Goal: Go to known website: Access a specific website the user already knows

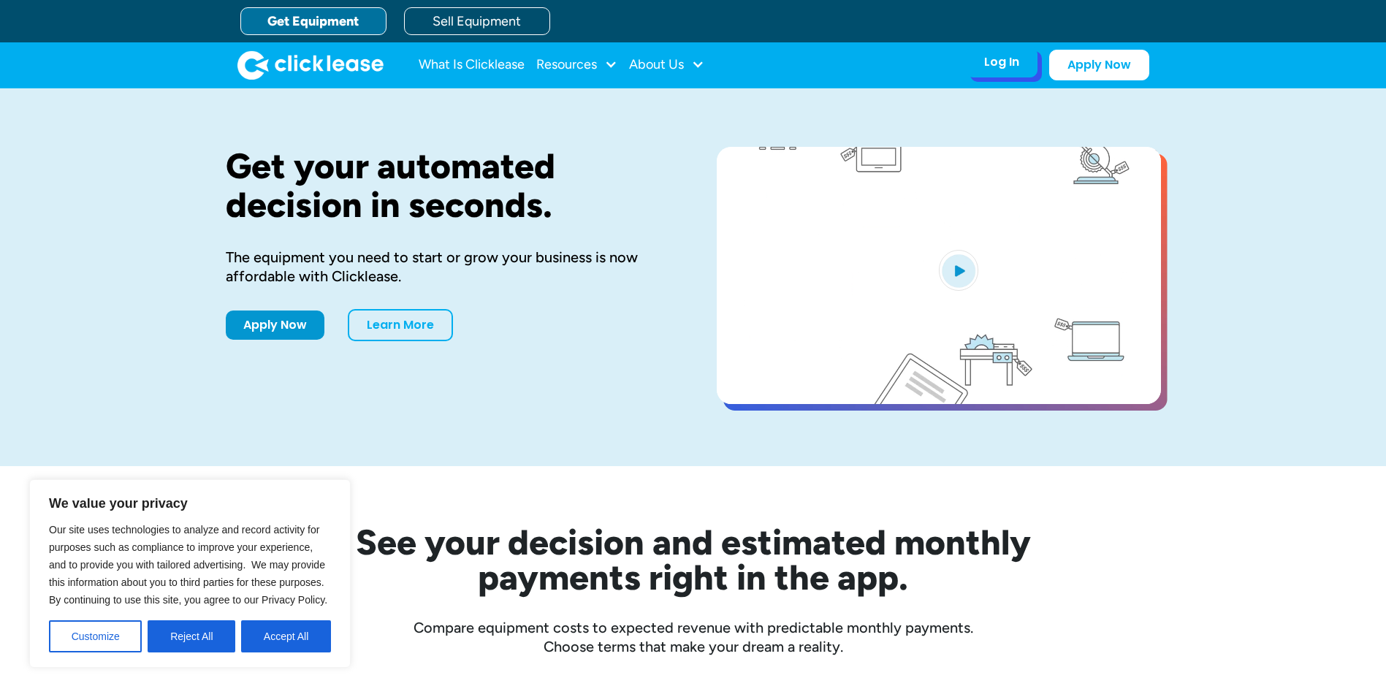
click at [983, 72] on div "Log In Account login I use Clicklease to get my equipment Partner Portal I offe…" at bounding box center [1002, 62] width 72 height 31
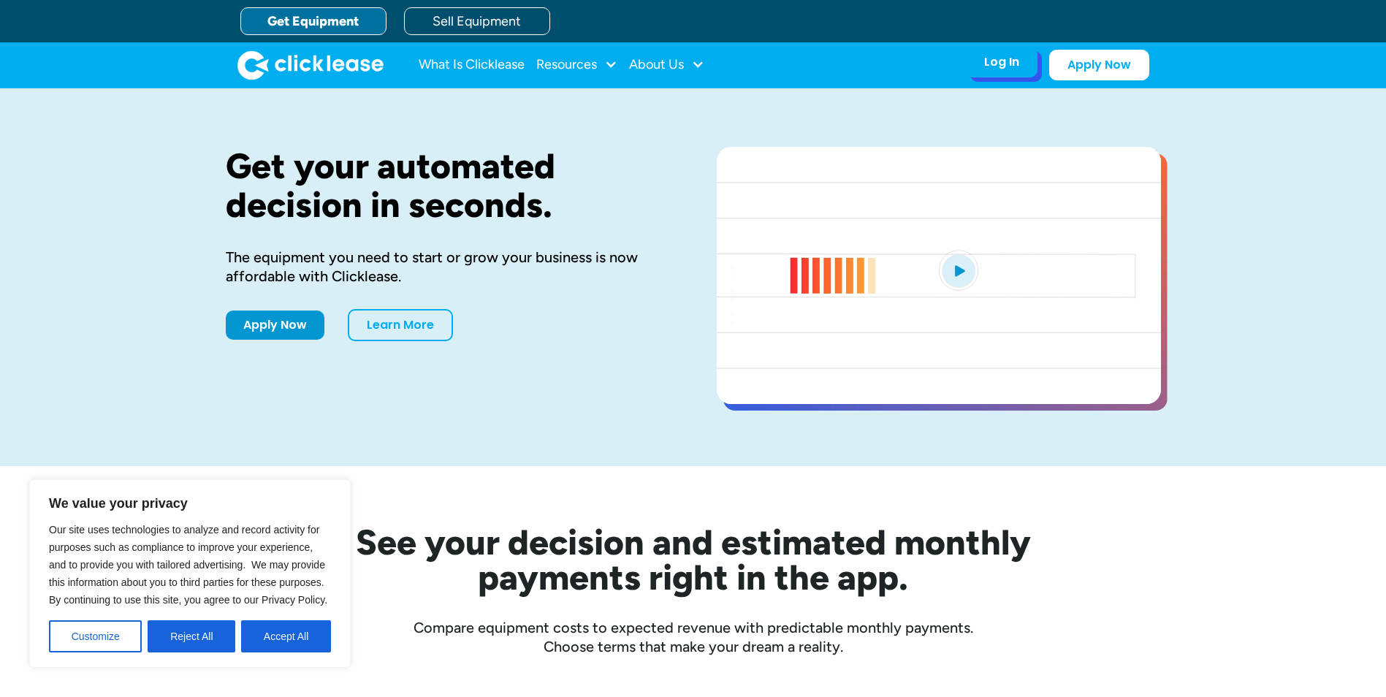
click at [1022, 61] on div "Log In Account login I use Clicklease to get my equipment Partner Portal I offe…" at bounding box center [1002, 62] width 72 height 31
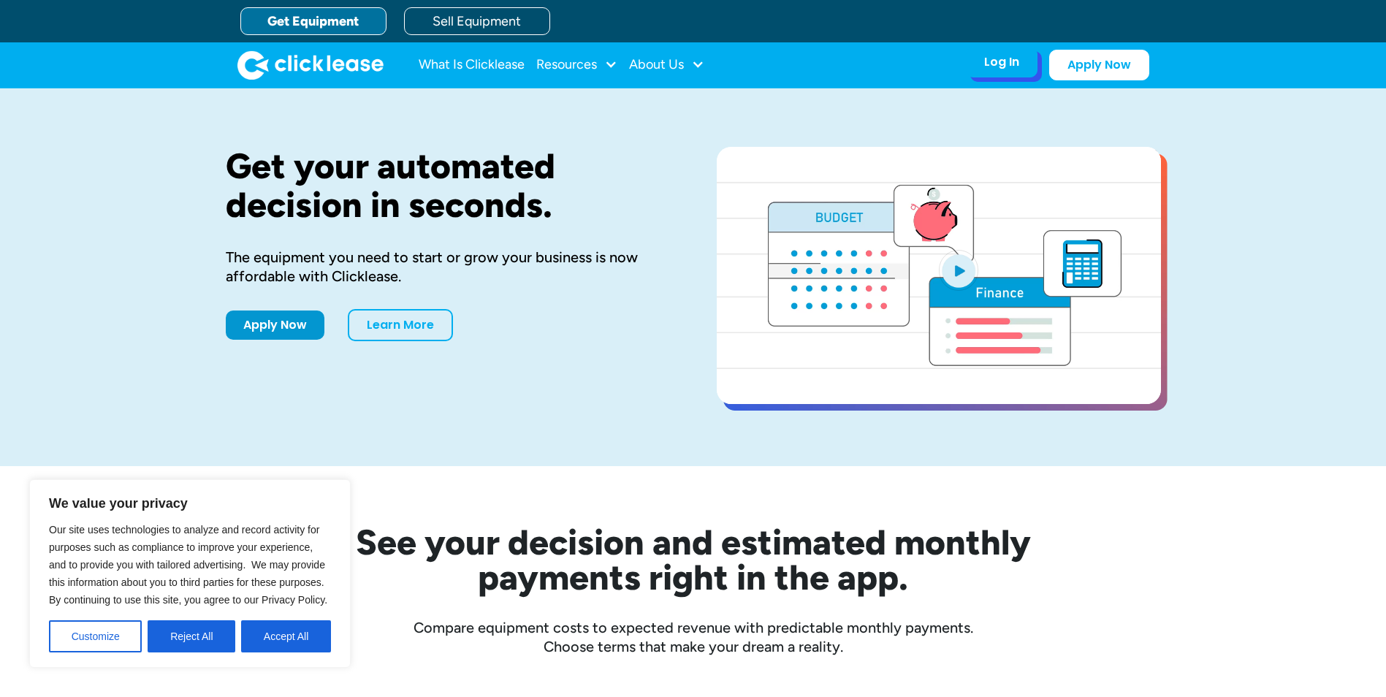
click at [1016, 64] on div "Log In" at bounding box center [1001, 62] width 35 height 15
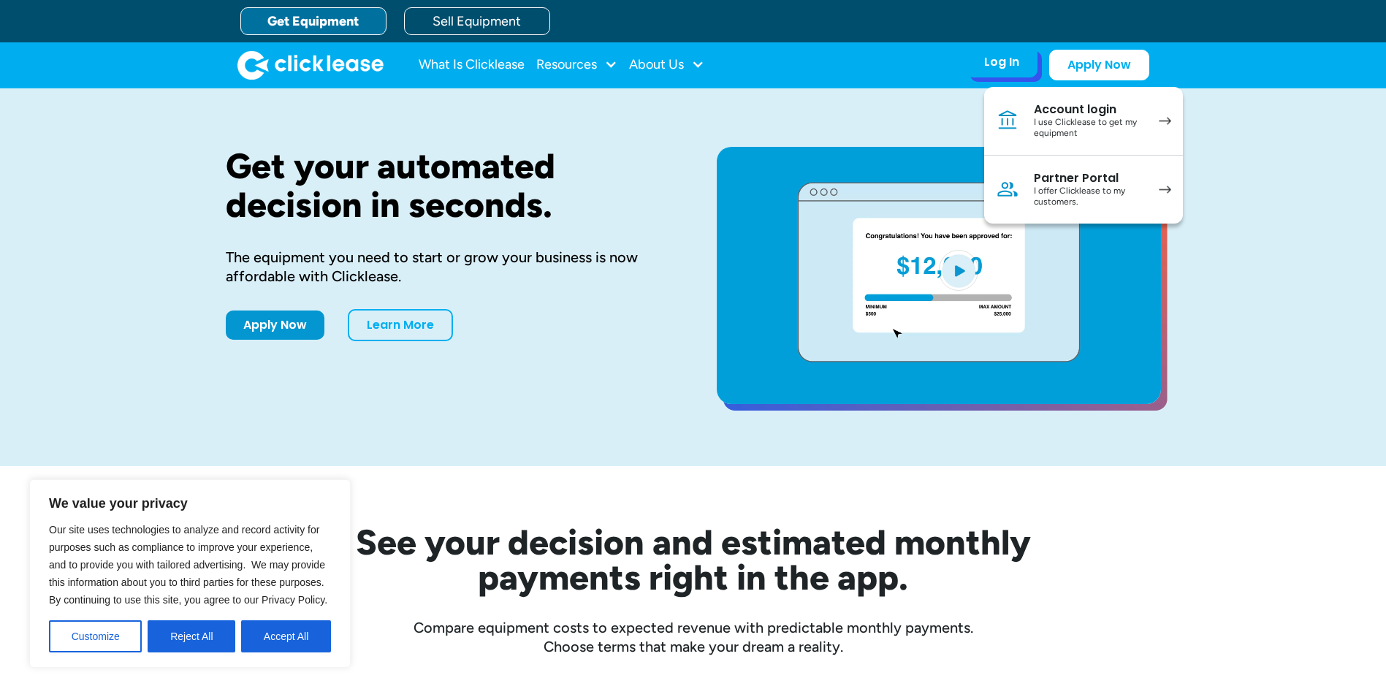
click at [1069, 180] on div "Partner Portal" at bounding box center [1089, 178] width 110 height 15
